Goal: Task Accomplishment & Management: Complete application form

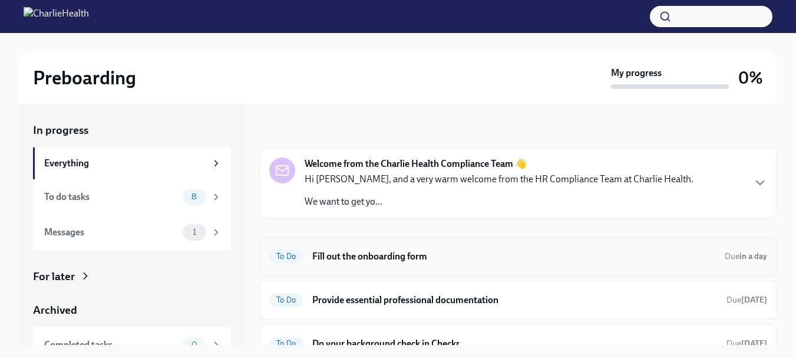
click at [371, 256] on h6 "Fill out the onboarding form" at bounding box center [513, 256] width 403 height 13
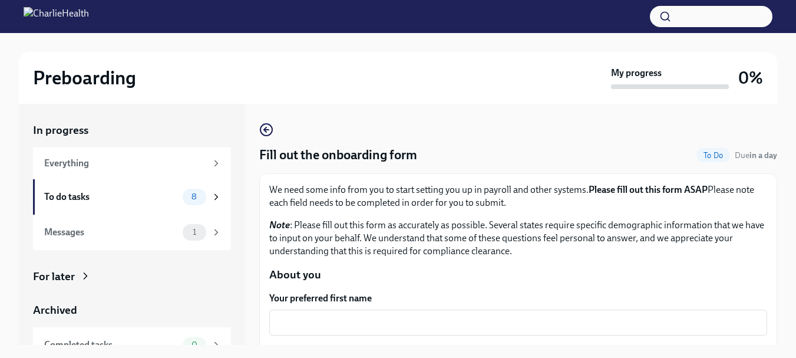
scroll to position [20, 0]
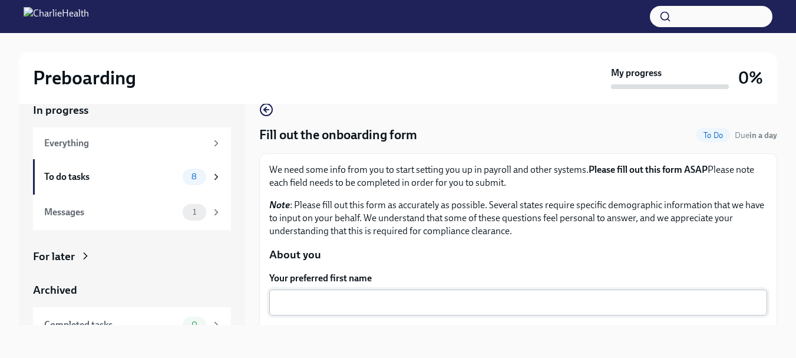
click at [570, 292] on div "x ​" at bounding box center [518, 302] width 498 height 26
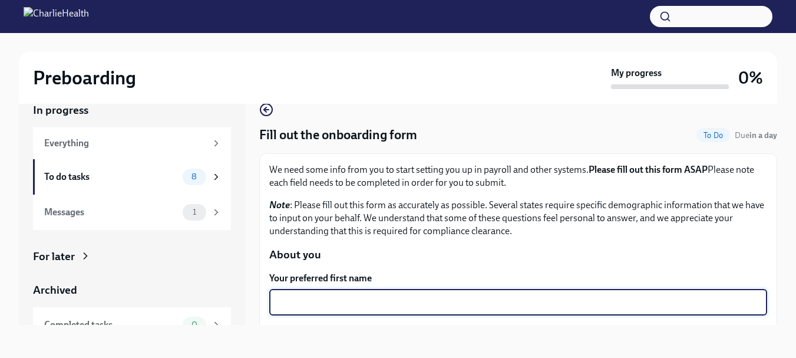
type textarea "K"
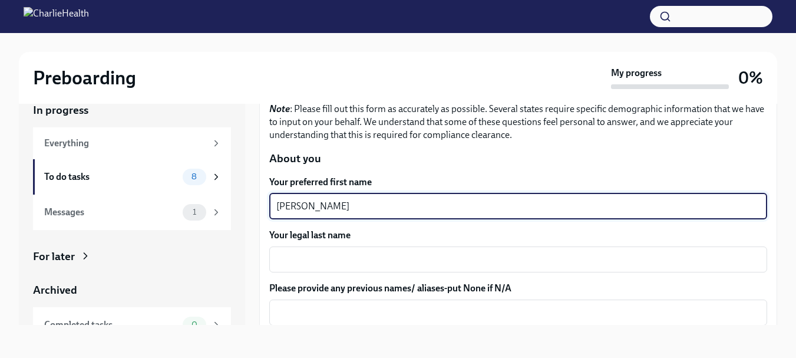
scroll to position [100, 0]
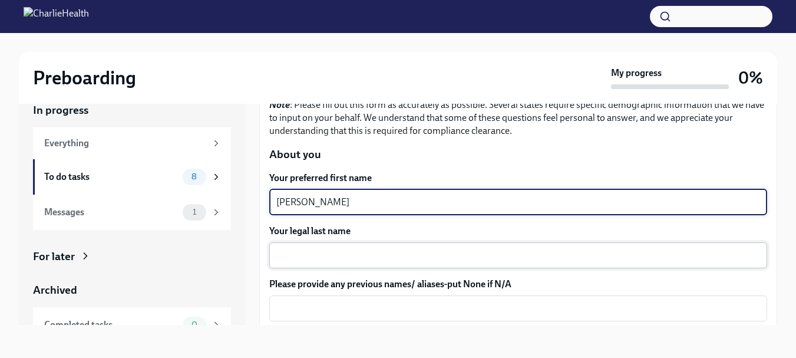
type textarea "[PERSON_NAME]"
click at [588, 250] on textarea "Your legal last name" at bounding box center [518, 255] width 484 height 14
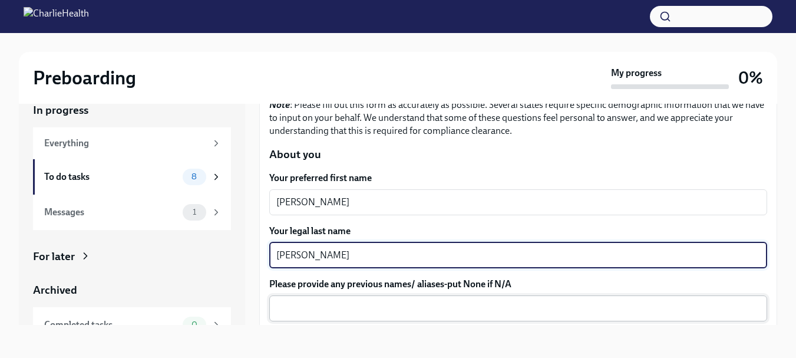
type textarea "[PERSON_NAME]"
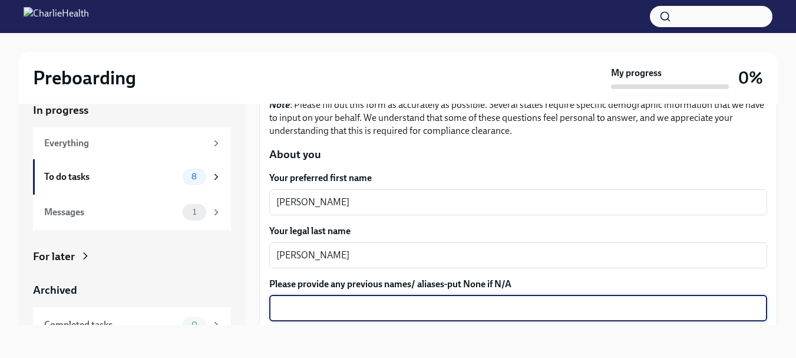
click at [563, 310] on textarea "Please provide any previous names/ aliases-put None if N/A" at bounding box center [518, 308] width 484 height 14
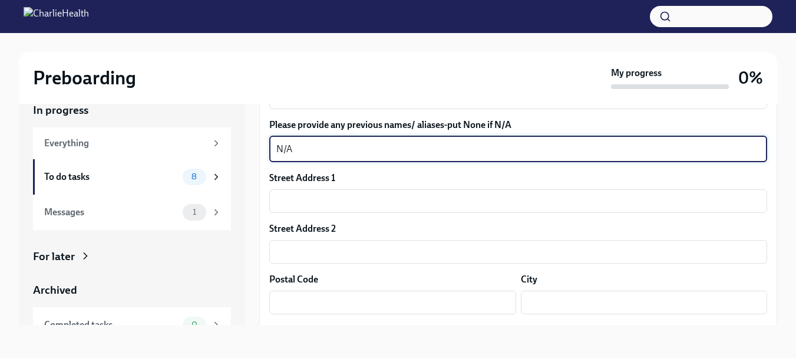
scroll to position [263, 0]
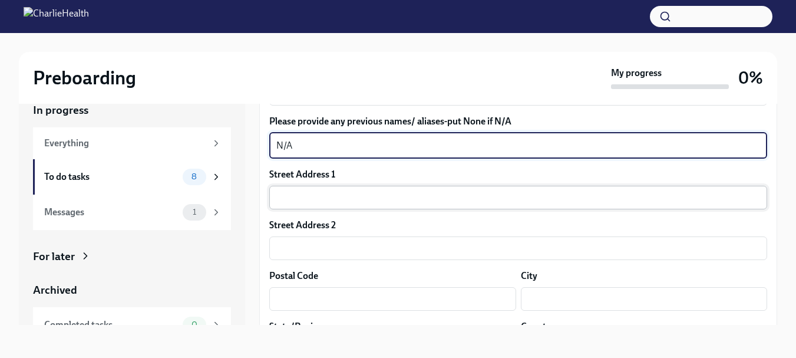
type textarea "N/A"
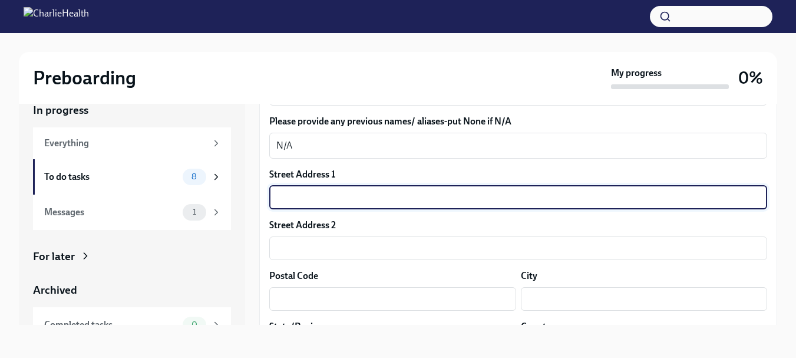
click at [650, 199] on input "text" at bounding box center [518, 198] width 498 height 24
type input "[STREET_ADDRESS][PERSON_NAME]"
type input "Apt 217"
type input "77089"
type input "[GEOGRAPHIC_DATA]"
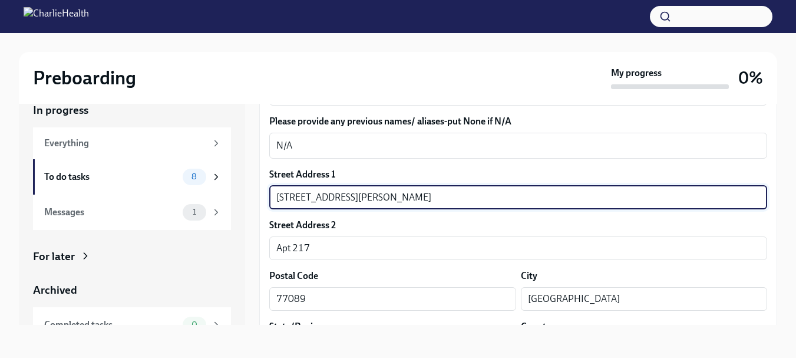
type input "[GEOGRAPHIC_DATA]"
type input "US"
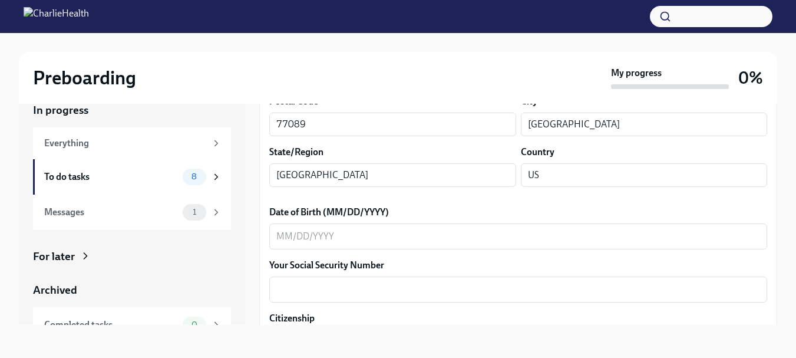
scroll to position [448, 0]
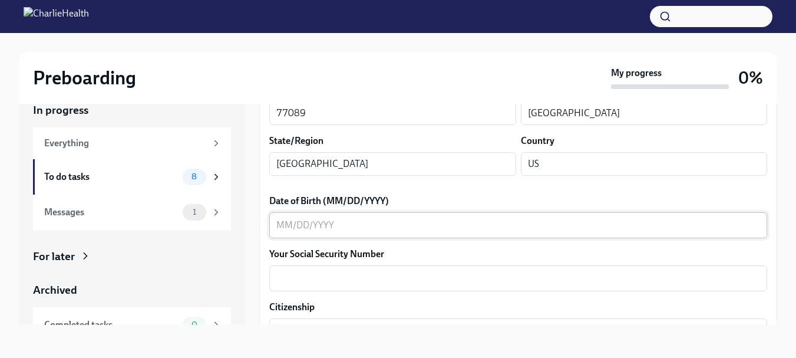
click at [689, 224] on textarea "Date of Birth (MM/DD/YYYY)" at bounding box center [518, 225] width 484 height 14
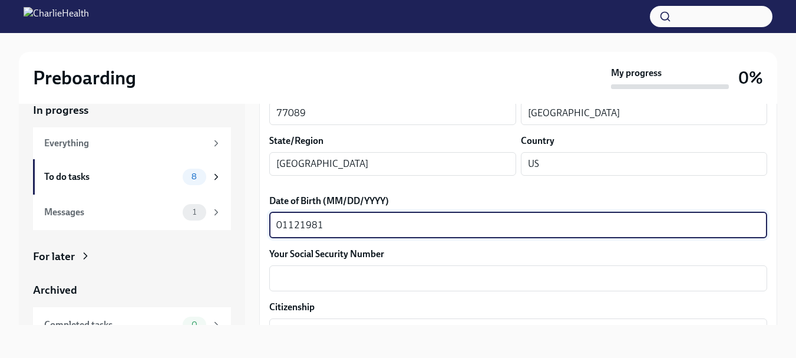
type textarea "01121981"
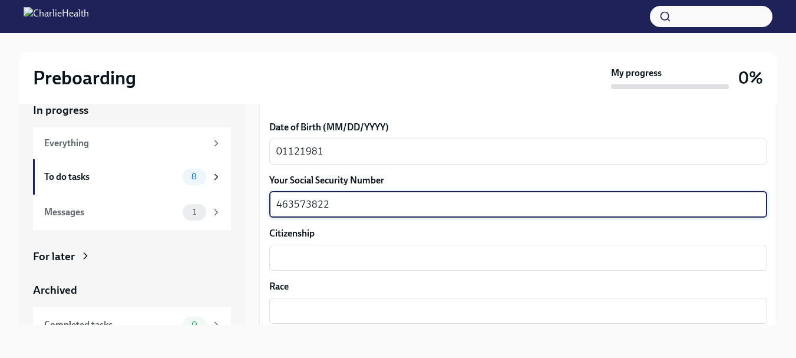
scroll to position [559, 0]
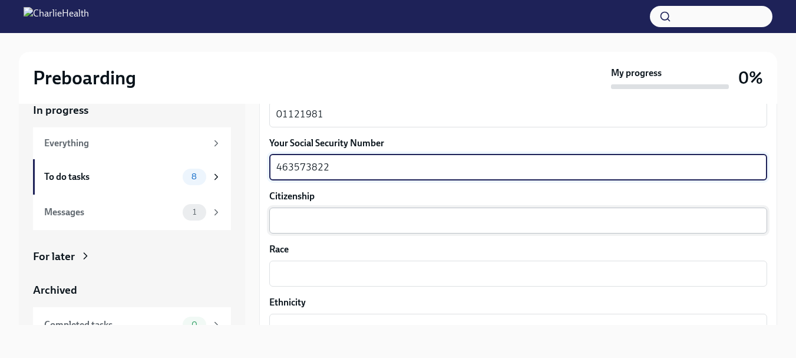
type textarea "463573822"
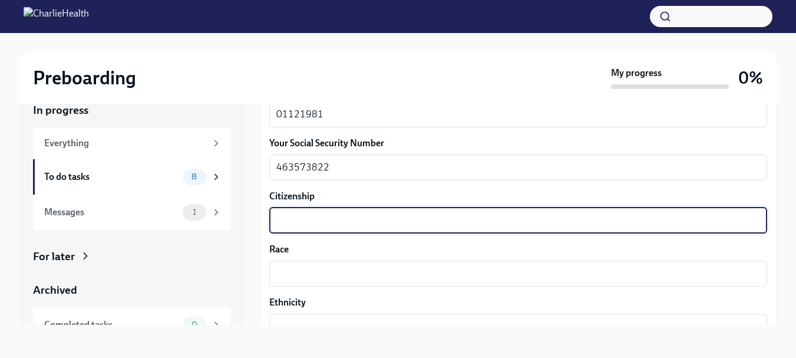
click at [702, 223] on textarea "Citizenship" at bounding box center [518, 220] width 484 height 14
type textarea "C"
type textarea "US"
click at [629, 272] on textarea "Race" at bounding box center [518, 273] width 484 height 14
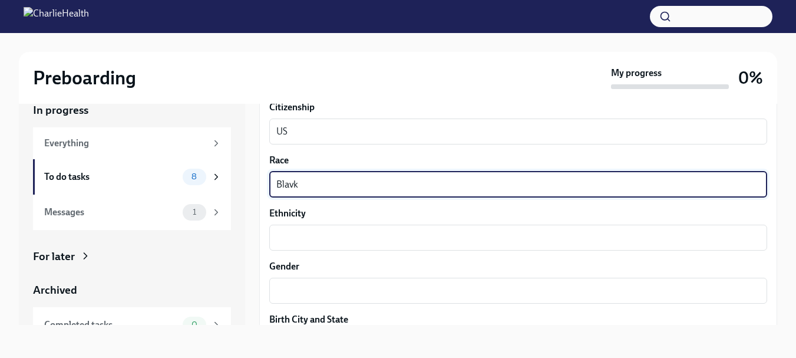
scroll to position [651, 0]
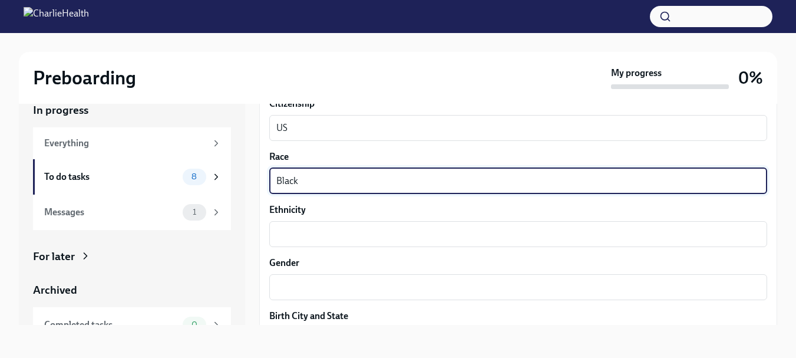
type textarea "Black"
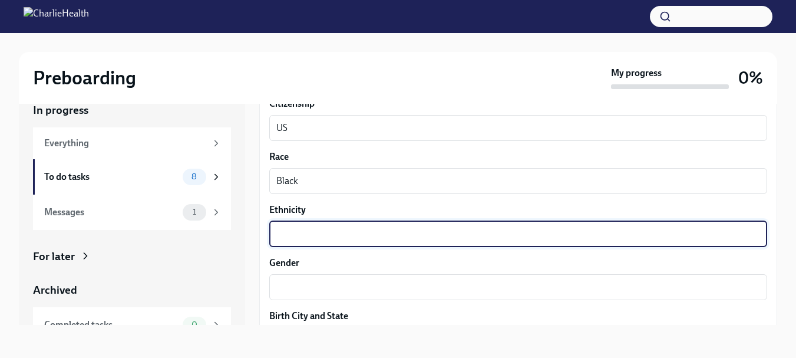
type textarea "d"
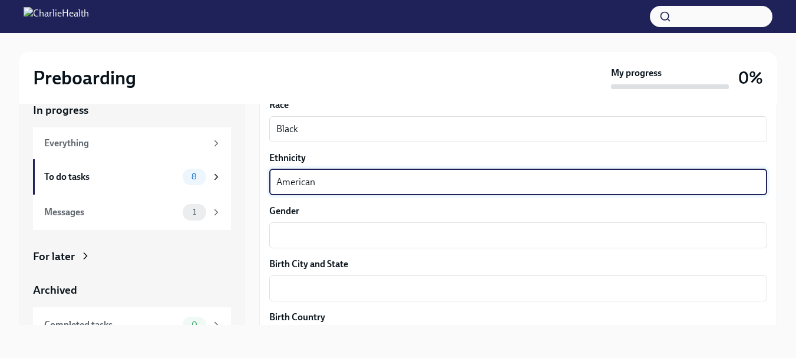
scroll to position [707, 0]
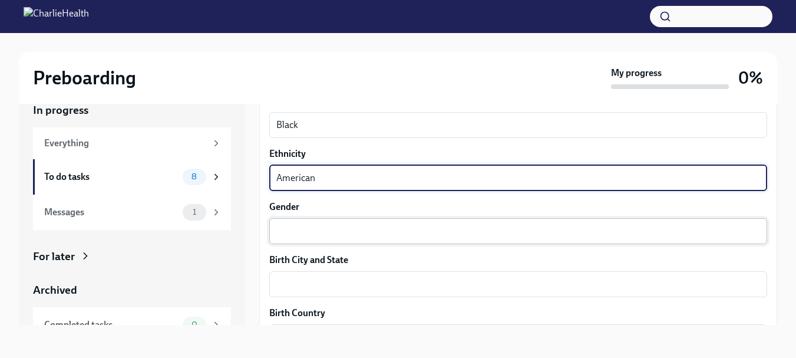
type textarea "American"
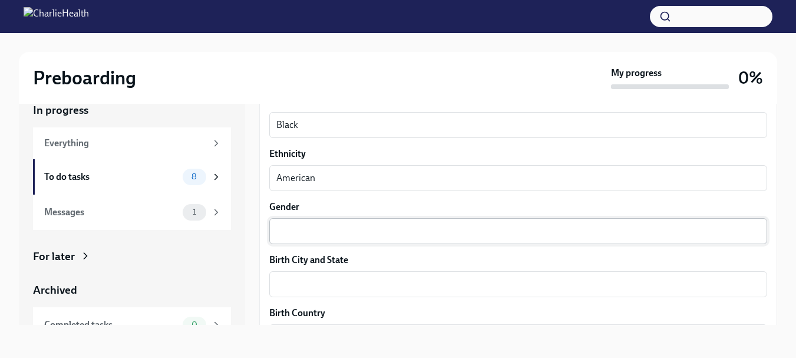
click at [739, 240] on div "x ​" at bounding box center [518, 231] width 498 height 26
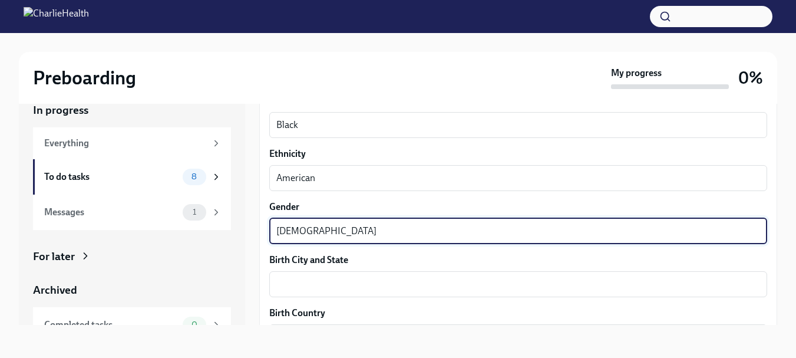
type textarea "[DEMOGRAPHIC_DATA]"
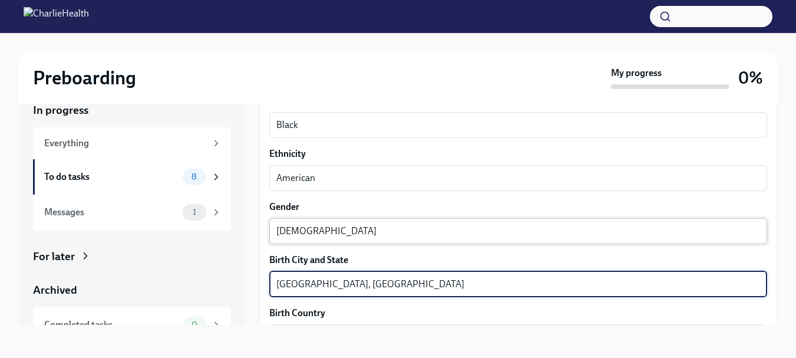
type textarea "[GEOGRAPHIC_DATA], [GEOGRAPHIC_DATA]"
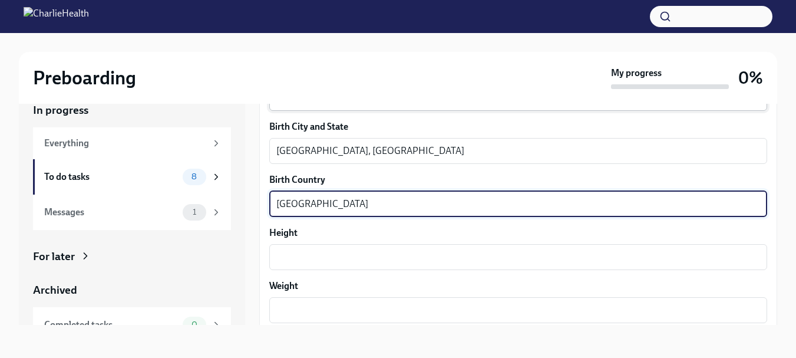
type textarea "[GEOGRAPHIC_DATA]"
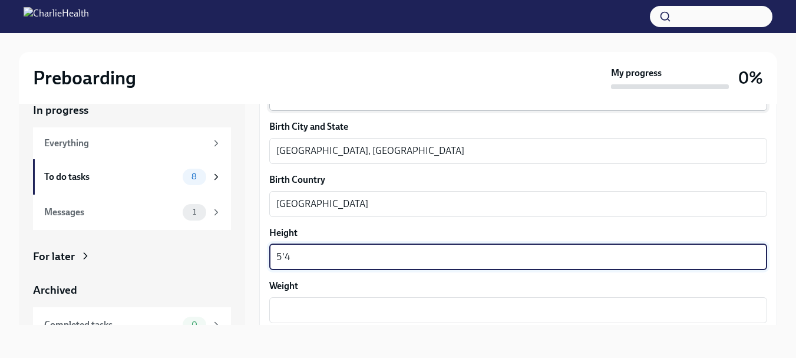
type textarea "5'4"
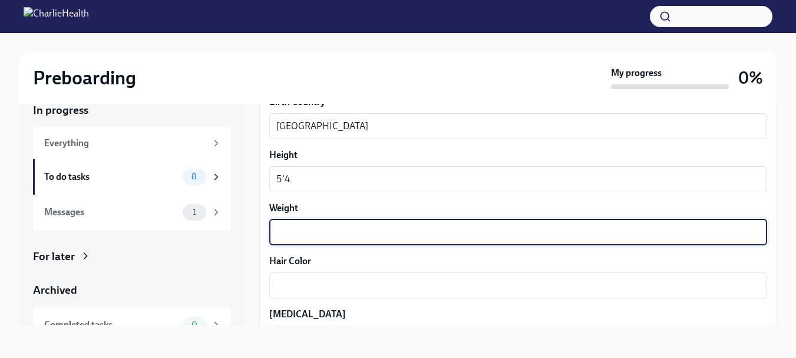
scroll to position [922, 0]
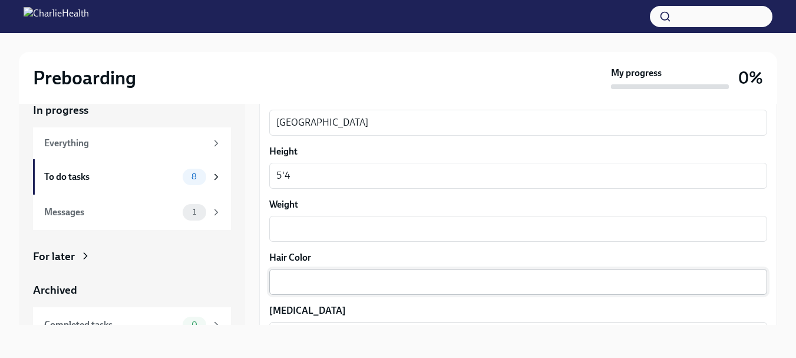
click at [724, 272] on div "x ​" at bounding box center [518, 282] width 498 height 26
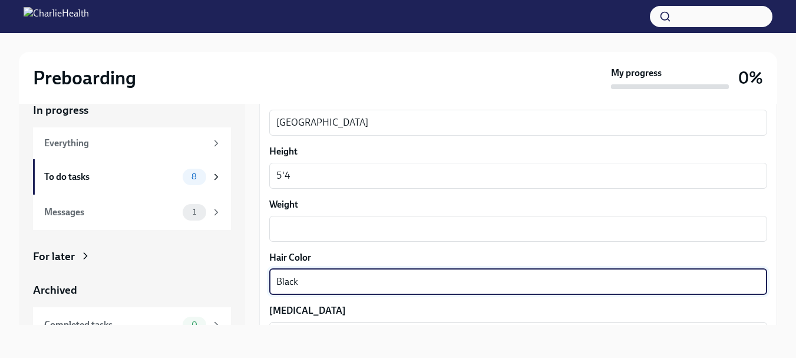
type textarea "Black"
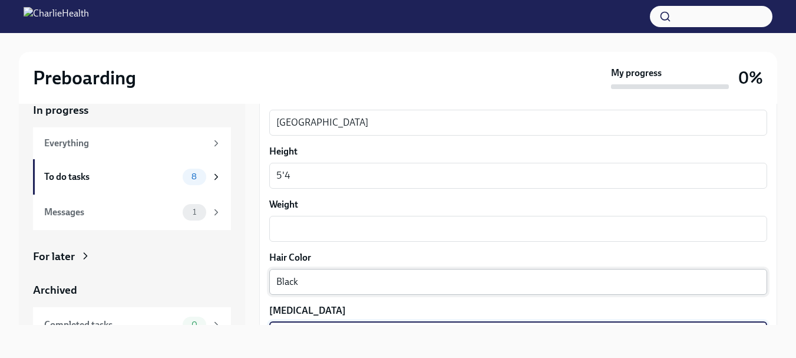
scroll to position [1053, 0]
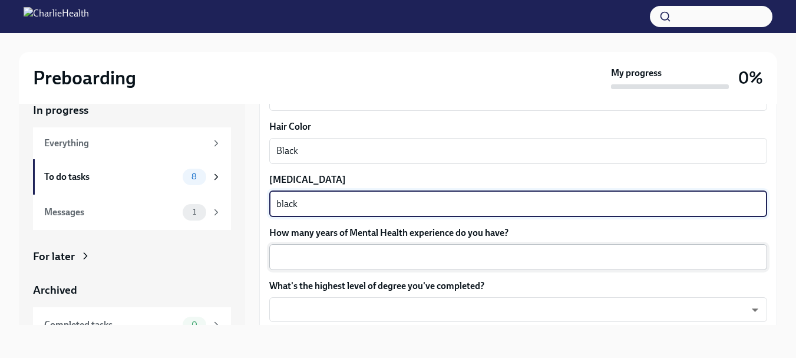
type textarea "black"
click at [687, 253] on textarea "How many years of Mental Health experience do you have?" at bounding box center [518, 257] width 484 height 14
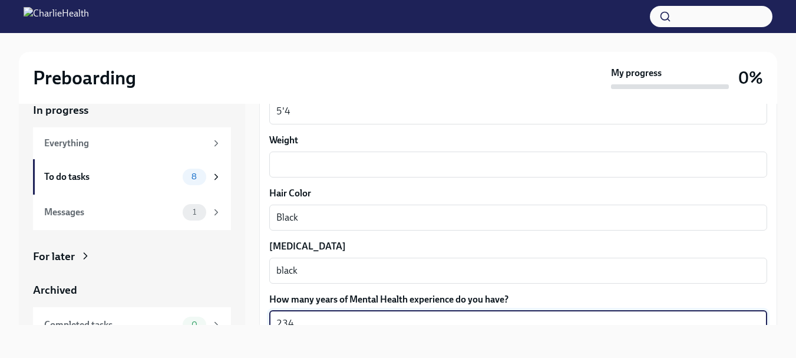
scroll to position [975, 0]
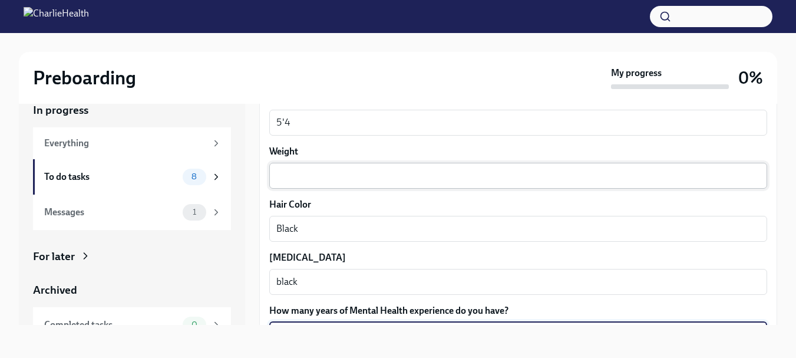
type textarea "234"
click at [508, 184] on div "x ​" at bounding box center [518, 176] width 498 height 26
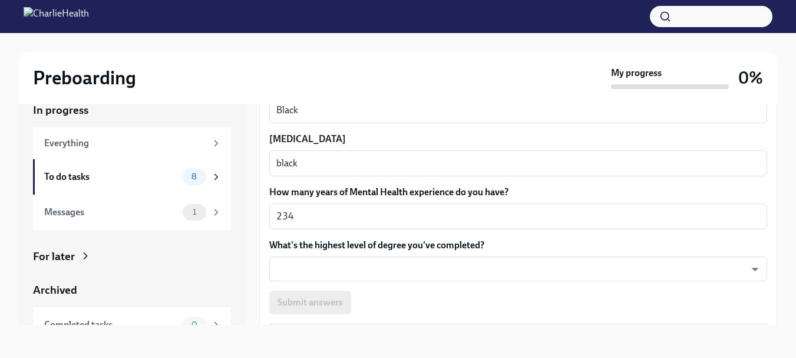
scroll to position [1097, 0]
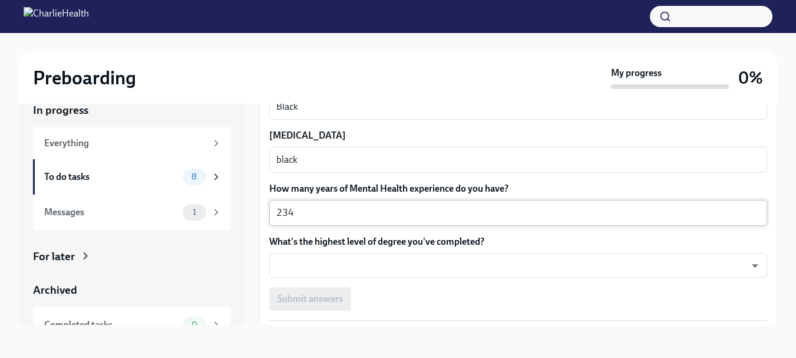
type textarea "234"
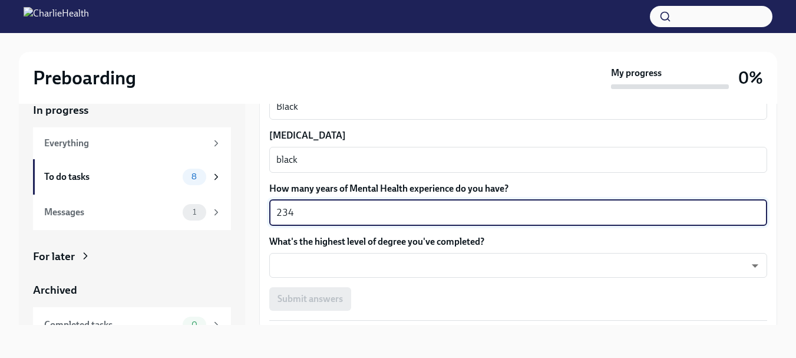
drag, startPoint x: 309, startPoint y: 210, endPoint x: 252, endPoint y: 220, distance: 58.0
click at [252, 220] on div "In progress Everything To do tasks 8 Messages 1 For later Archived Completed ta…" at bounding box center [398, 204] width 758 height 241
type textarea "10"
click at [726, 269] on body "Preboarding My progress 0% In progress Everything To do tasks 8 Messages 1 For …" at bounding box center [402, 169] width 805 height 378
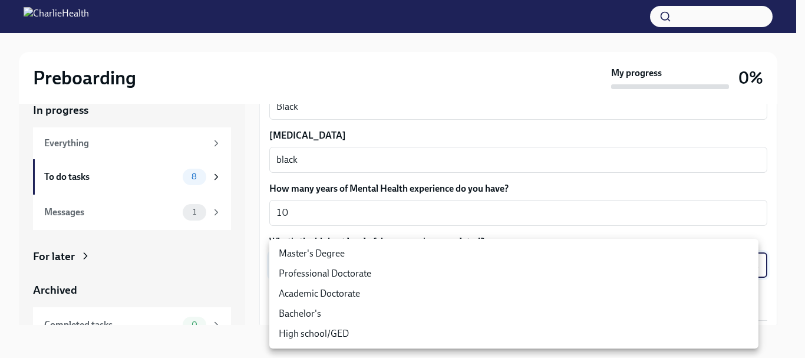
click at [689, 259] on li "Master's Degree" at bounding box center [513, 253] width 489 height 20
type input "2vBr-ghkD"
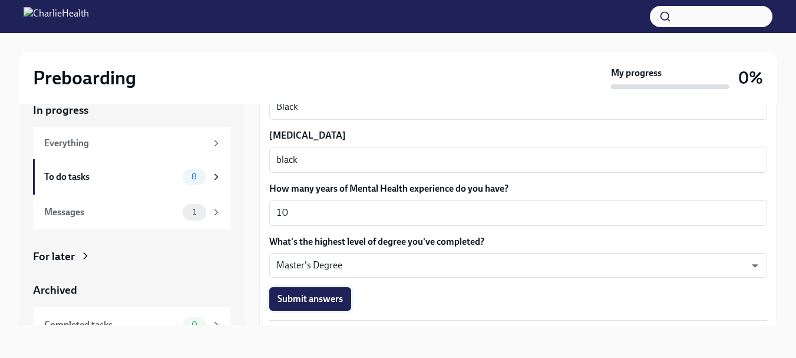
click at [332, 299] on span "Submit answers" at bounding box center [309, 299] width 65 height 12
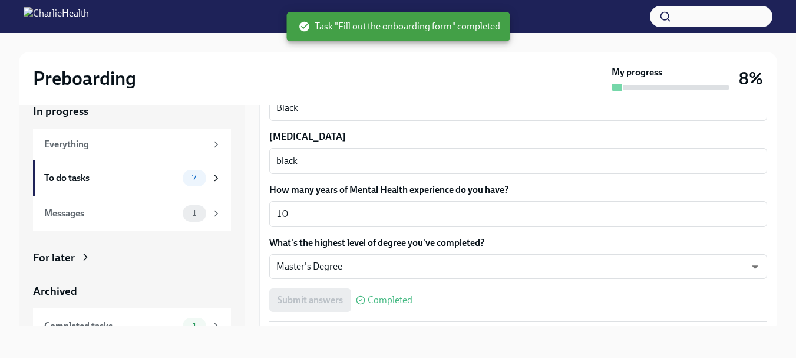
scroll to position [1140, 0]
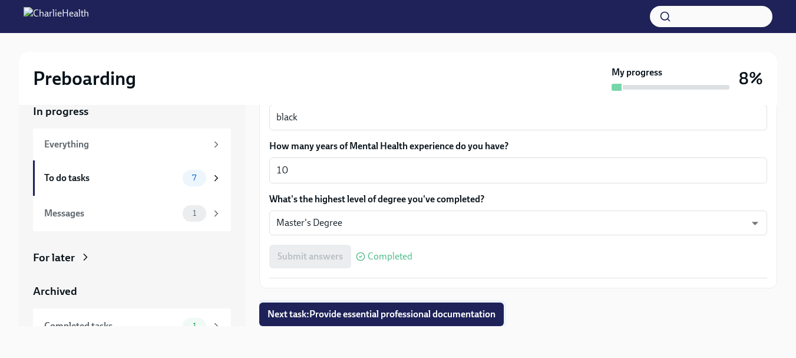
click at [488, 314] on span "Next task : Provide essential professional documentation" at bounding box center [381, 314] width 228 height 12
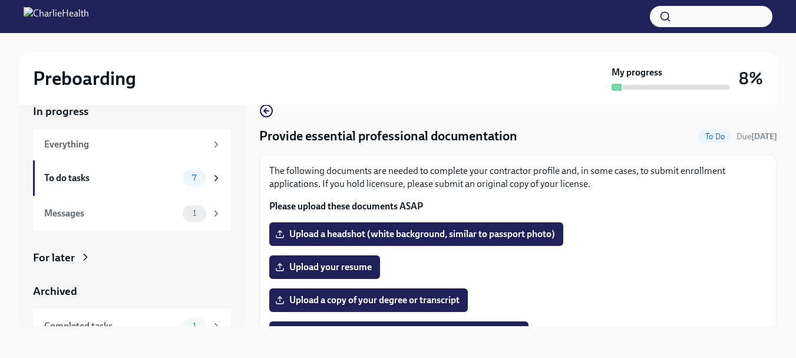
scroll to position [11, 0]
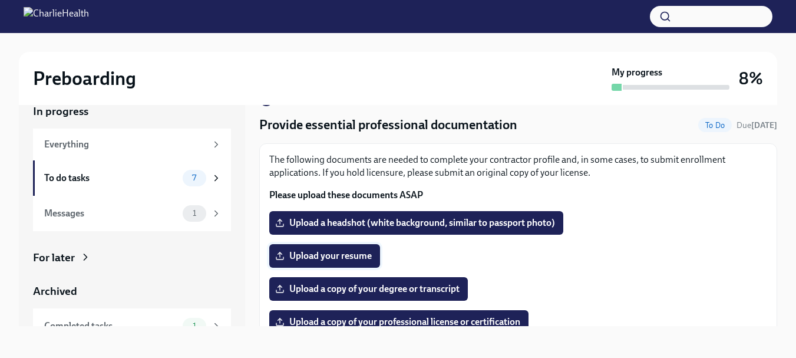
click at [296, 253] on span "Upload your resume" at bounding box center [324, 256] width 94 height 12
click at [0, 0] on input "Upload your resume" at bounding box center [0, 0] width 0 height 0
click at [511, 219] on span "Upload a headshot (white background, similar to passport photo)" at bounding box center [415, 223] width 277 height 12
click at [0, 0] on input "Upload a headshot (white background, similar to passport photo)" at bounding box center [0, 0] width 0 height 0
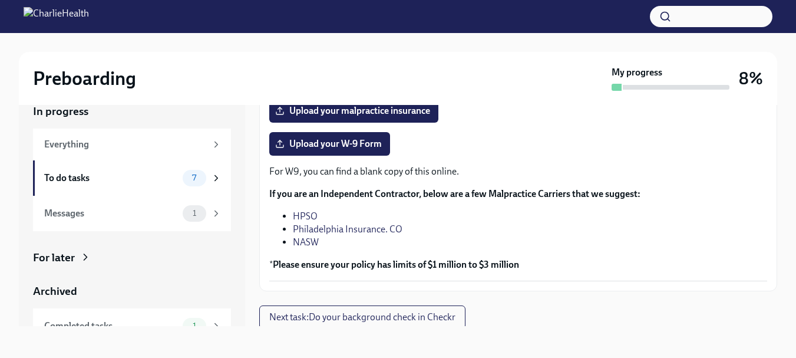
scroll to position [291, 0]
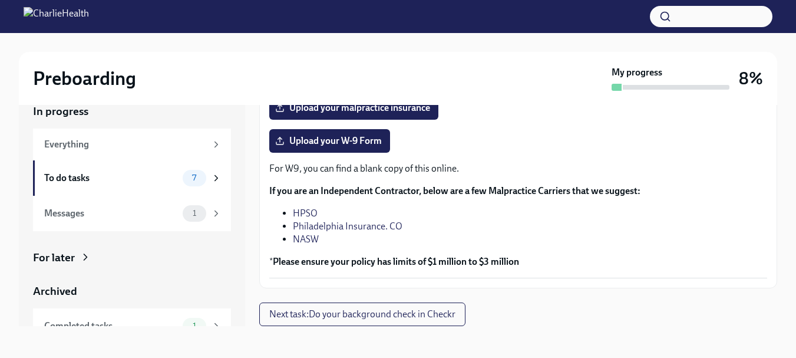
click at [306, 240] on link "NASW" at bounding box center [306, 238] width 26 height 11
click at [313, 212] on link "HPSO" at bounding box center [305, 212] width 25 height 11
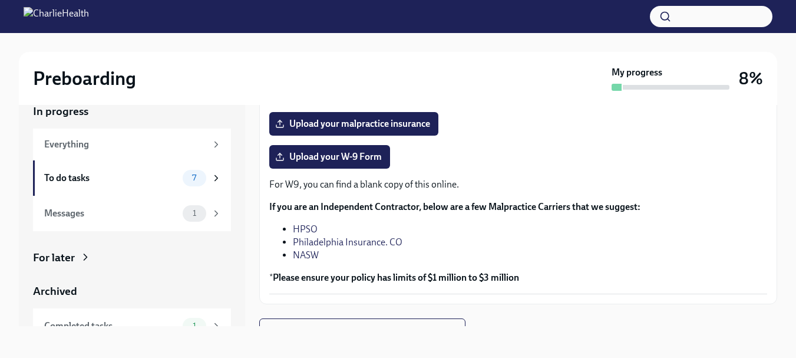
scroll to position [273, 0]
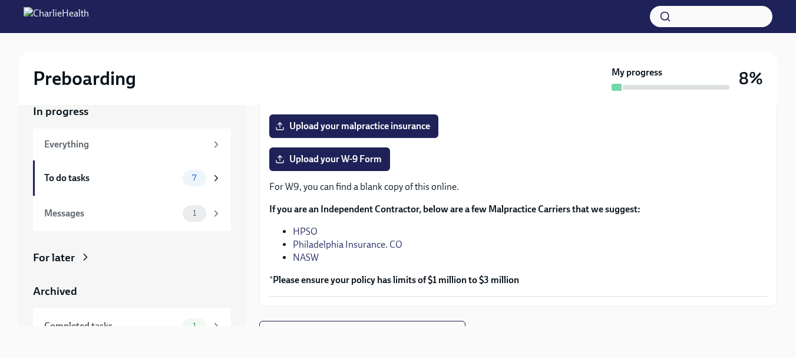
drag, startPoint x: 768, startPoint y: 244, endPoint x: 765, endPoint y: 220, distance: 24.9
click at [765, 220] on div "The following documents are needed to complete your contractor profile and, in …" at bounding box center [518, 94] width 518 height 425
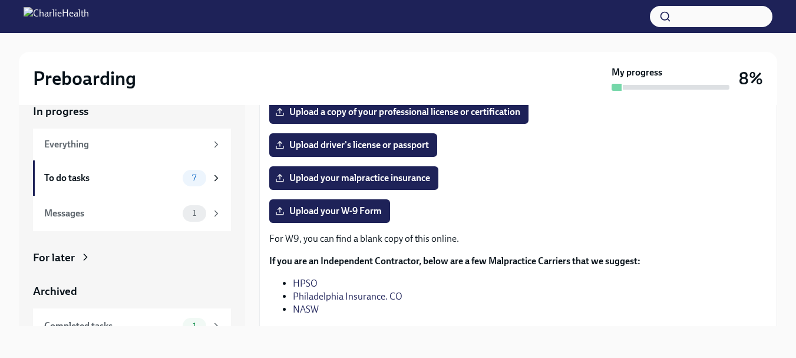
scroll to position [291, 0]
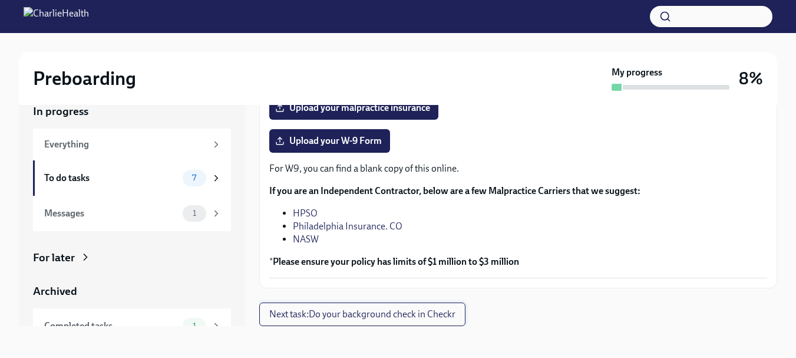
click at [437, 311] on span "Next task : Do your background check in Checkr" at bounding box center [362, 314] width 186 height 12
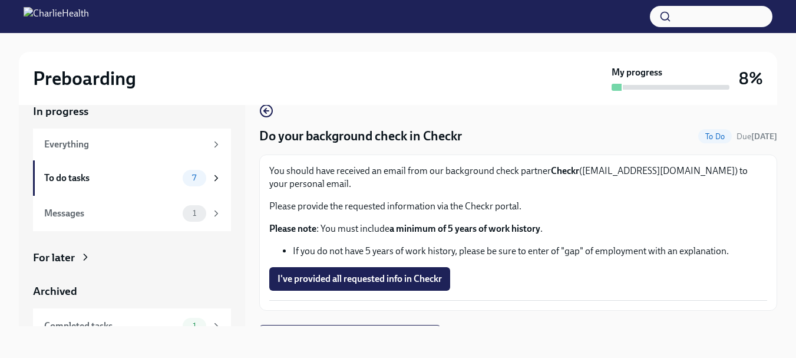
scroll to position [22, 0]
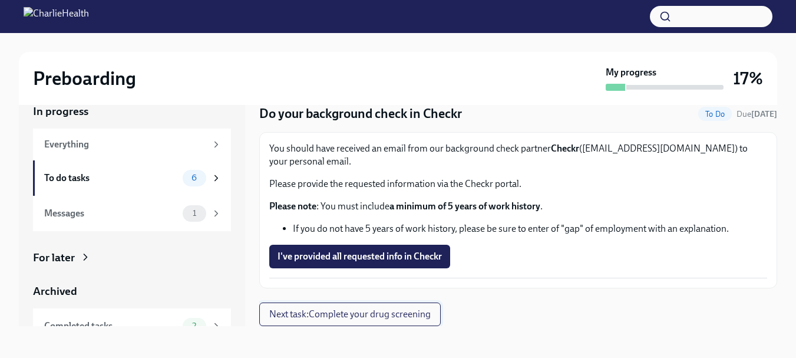
click at [426, 312] on span "Next task : Complete your drug screening" at bounding box center [349, 314] width 161 height 12
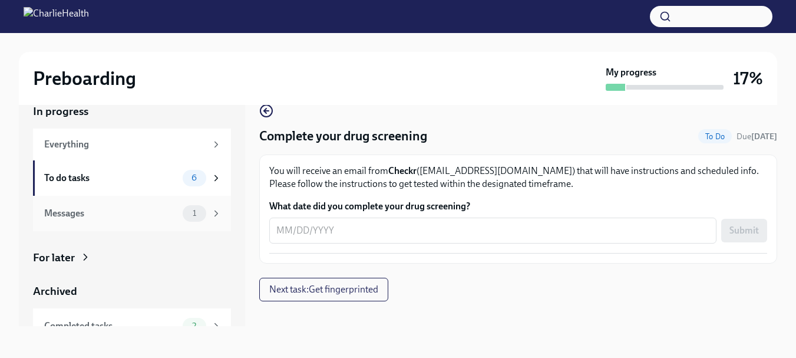
click at [186, 214] on span "1" at bounding box center [195, 213] width 18 height 9
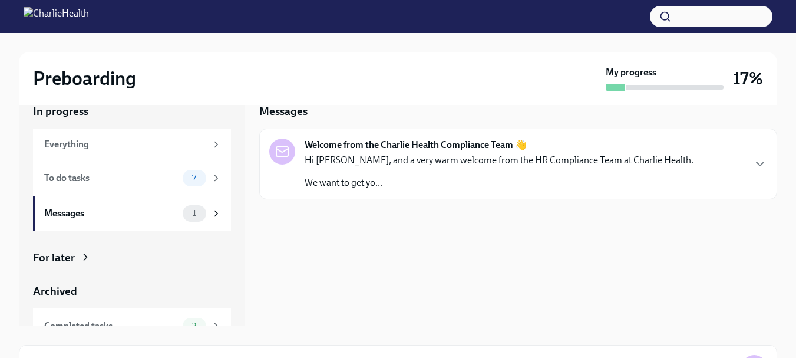
click at [396, 165] on p "Hi [PERSON_NAME], and a very warm welcome from the HR Compliance Team at Charli…" at bounding box center [499, 160] width 389 height 13
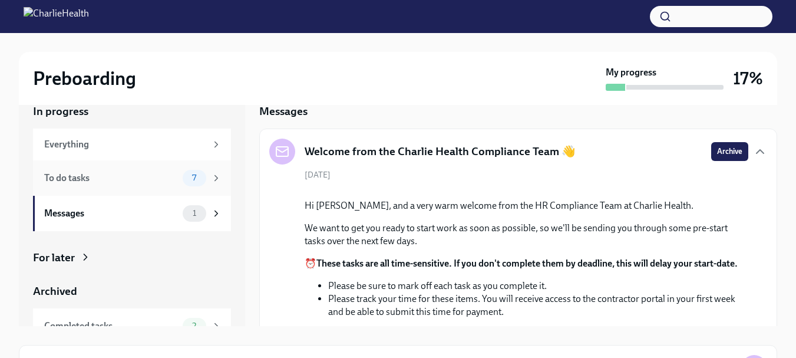
click at [192, 175] on span "7" at bounding box center [194, 177] width 18 height 9
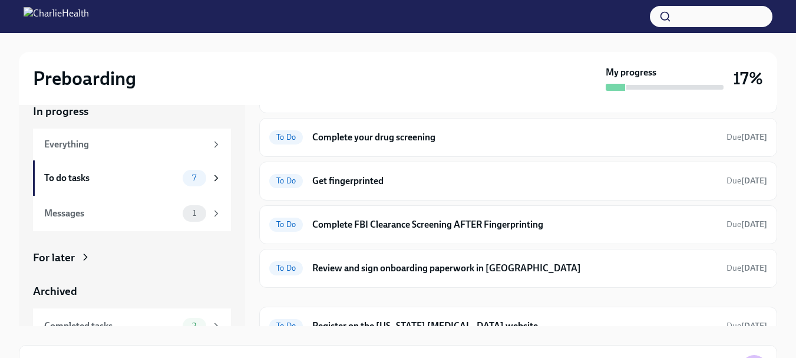
scroll to position [117, 0]
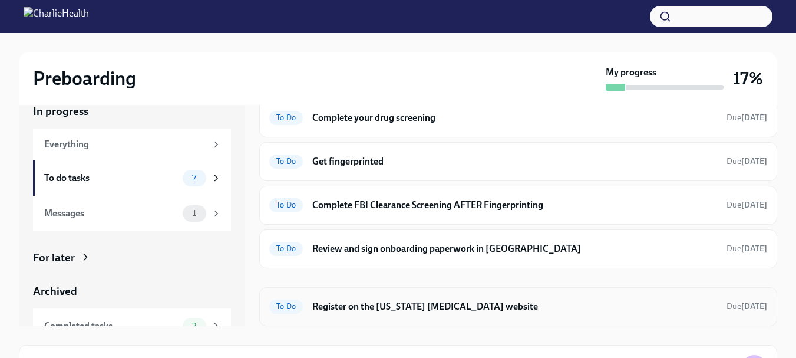
click at [477, 306] on h6 "Register on the [US_STATE] [MEDICAL_DATA] website" at bounding box center [514, 306] width 405 height 13
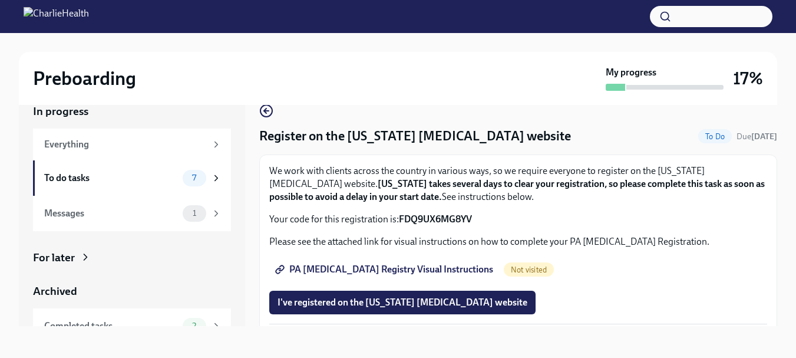
click at [442, 267] on span "PA [MEDICAL_DATA] Registry Visual Instructions" at bounding box center [385, 269] width 216 height 12
drag, startPoint x: 489, startPoint y: 217, endPoint x: 399, endPoint y: 219, distance: 90.1
click at [399, 219] on p "Your code for this registration is: FDQ9UX6MG8YV" at bounding box center [518, 219] width 498 height 13
copy strong "FDQ9UX6MG8YV"
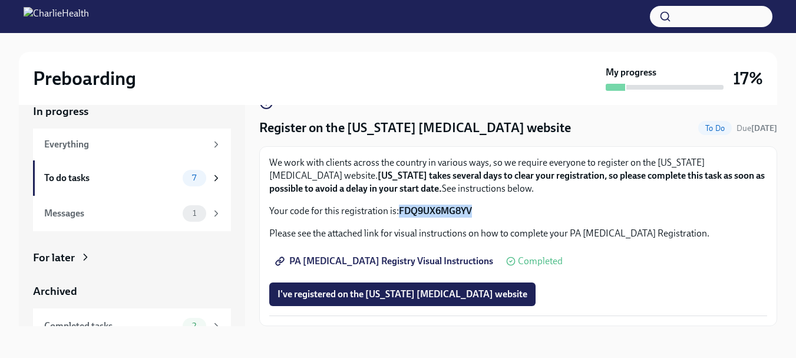
click at [376, 257] on span "PA [MEDICAL_DATA] Registry Visual Instructions" at bounding box center [385, 261] width 216 height 12
